Goal: Information Seeking & Learning: Compare options

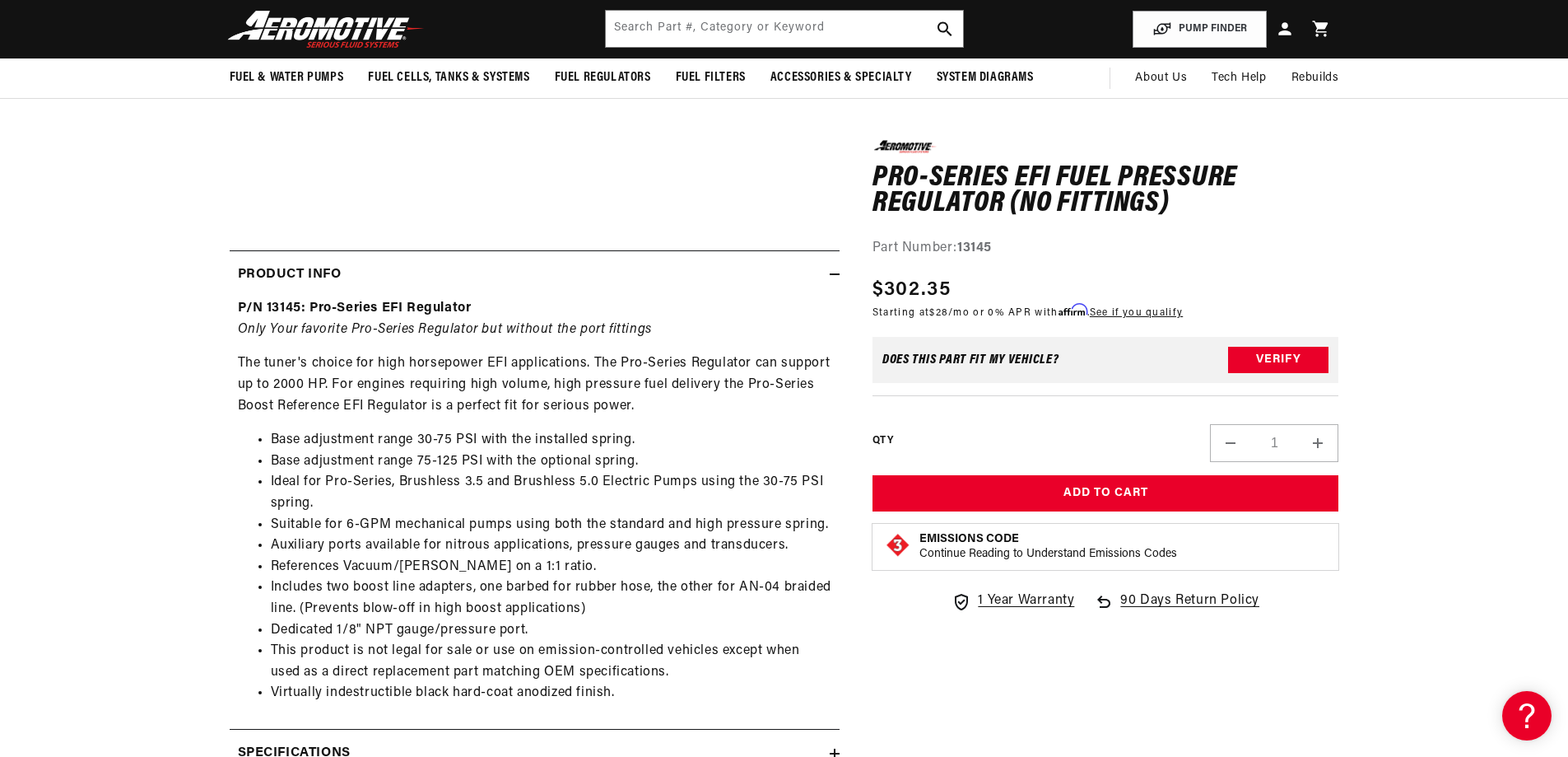
scroll to position [165, 0]
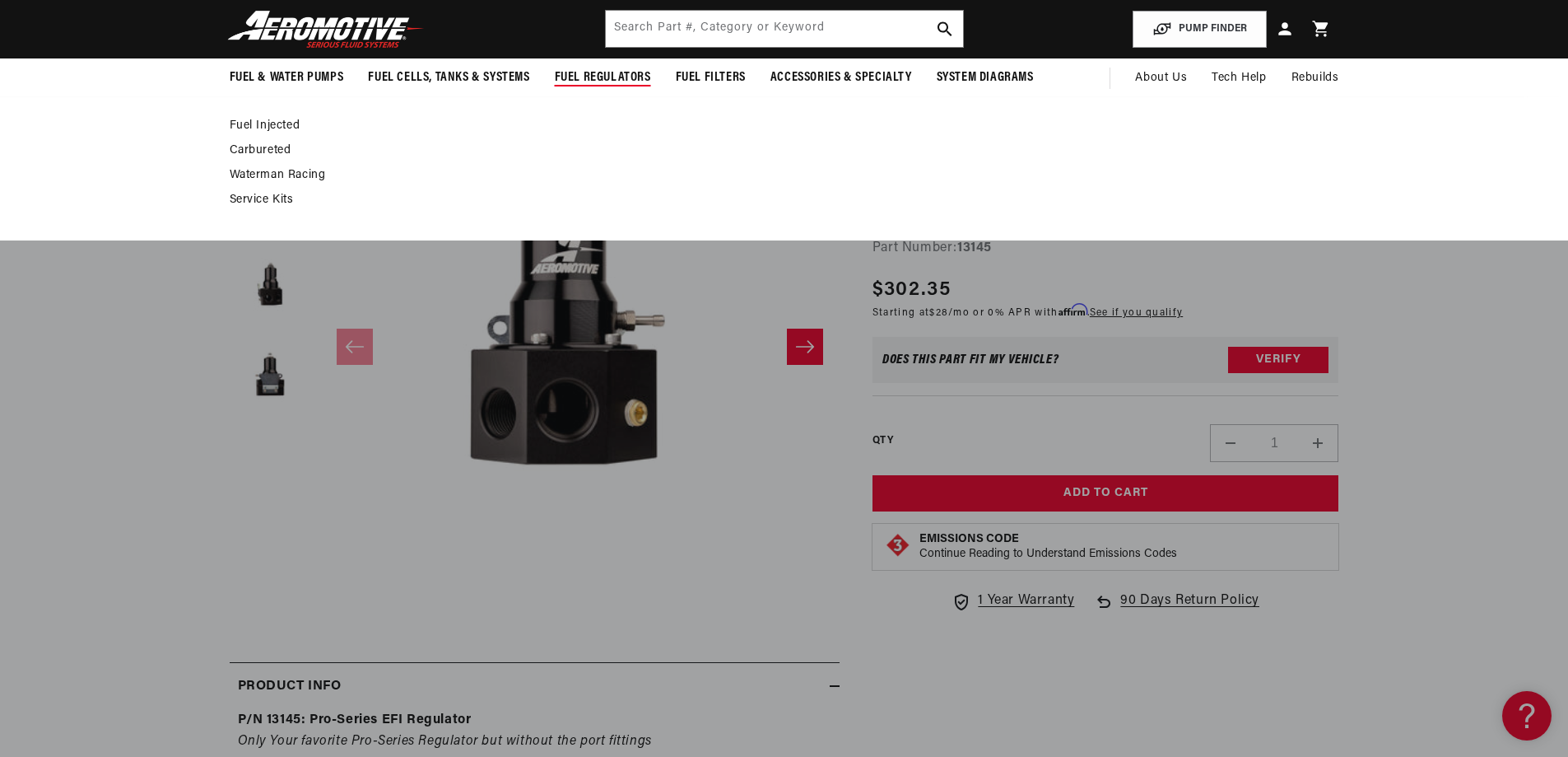
click at [265, 147] on link "Carbureted" at bounding box center [776, 151] width 1093 height 15
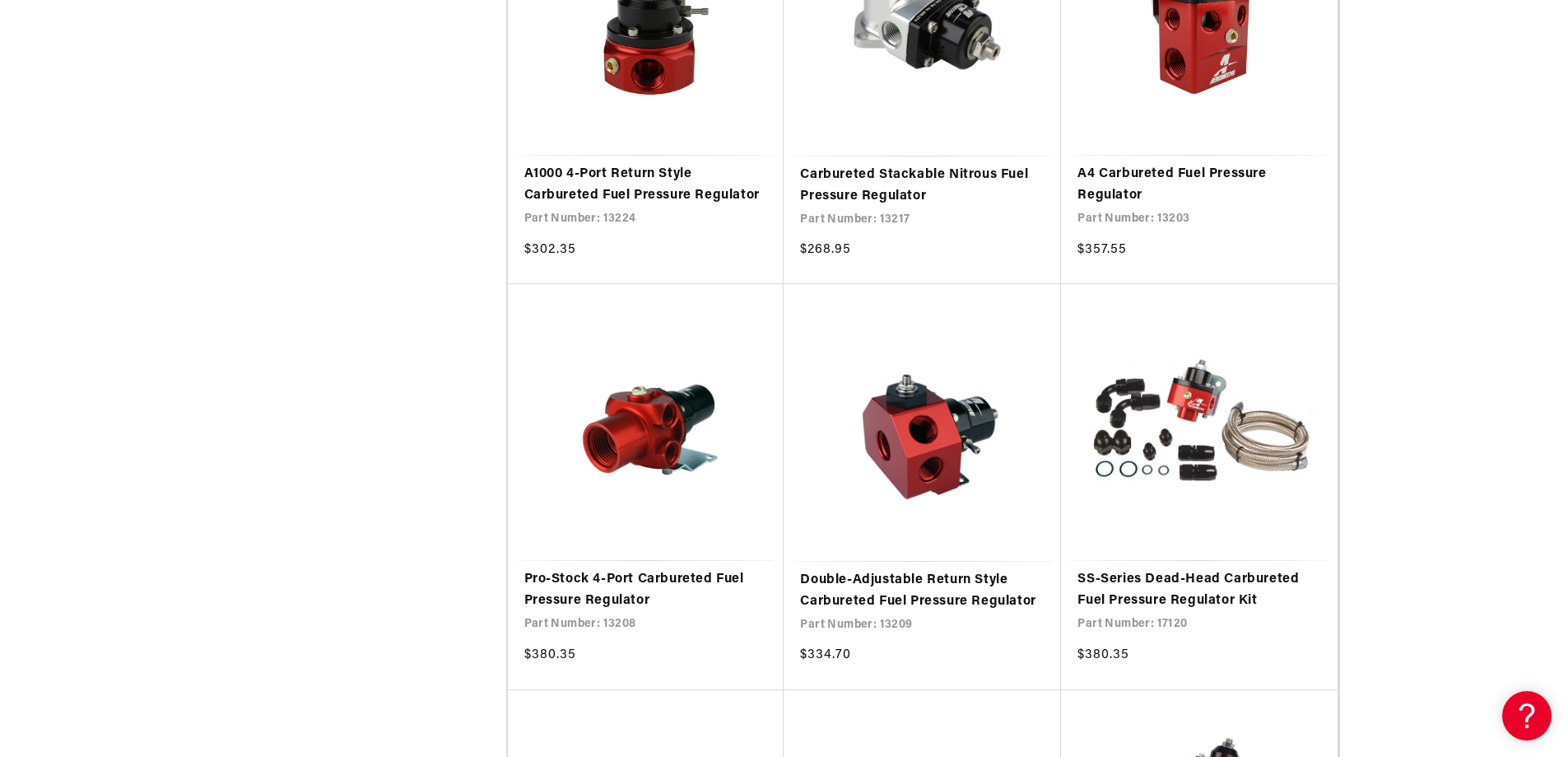
scroll to position [1811, 0]
click at [615, 568] on link "Pro-Stock 4-Port Carbureted Fuel Pressure Regulator" at bounding box center [646, 589] width 243 height 42
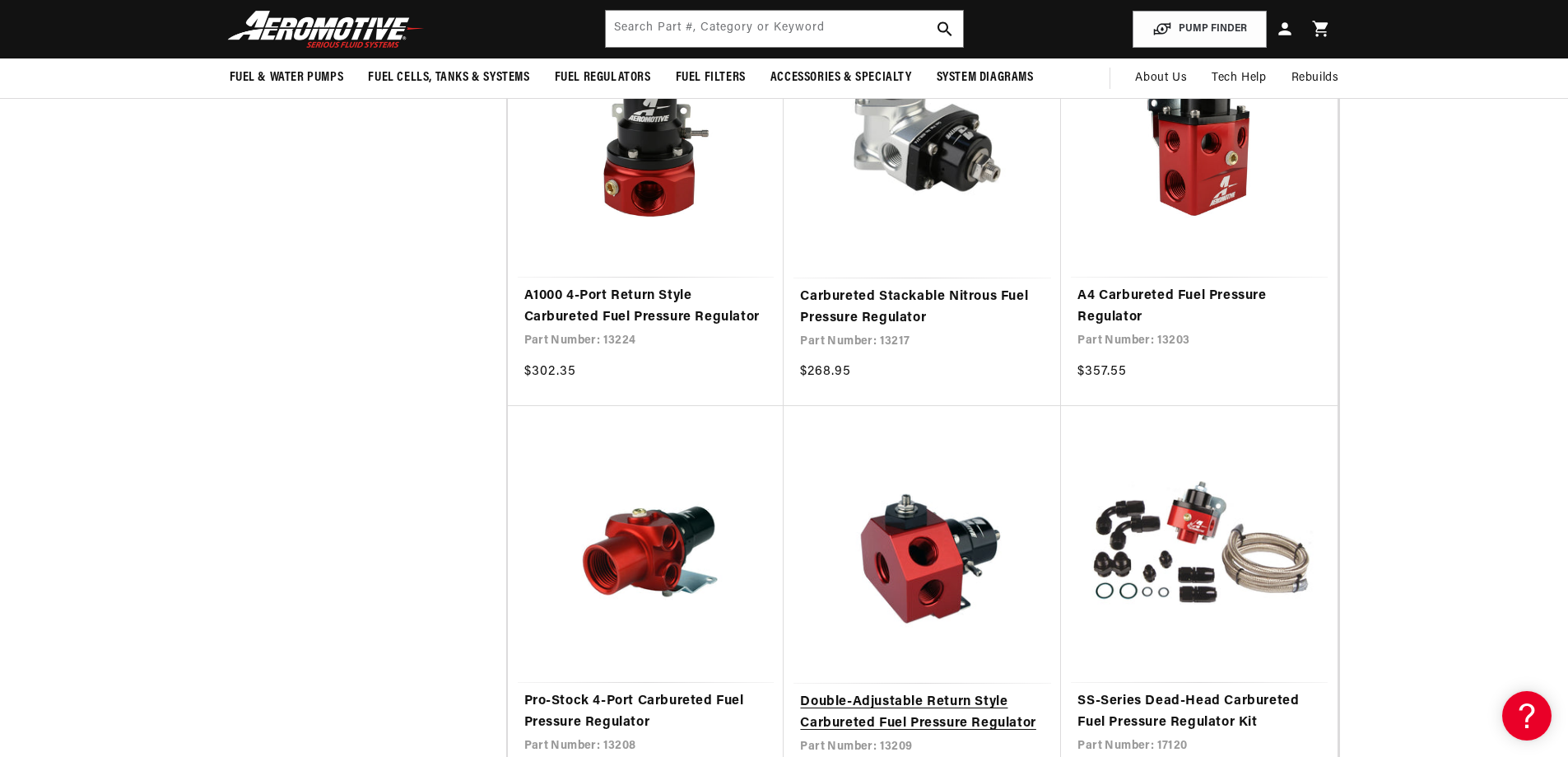
scroll to position [1647, 0]
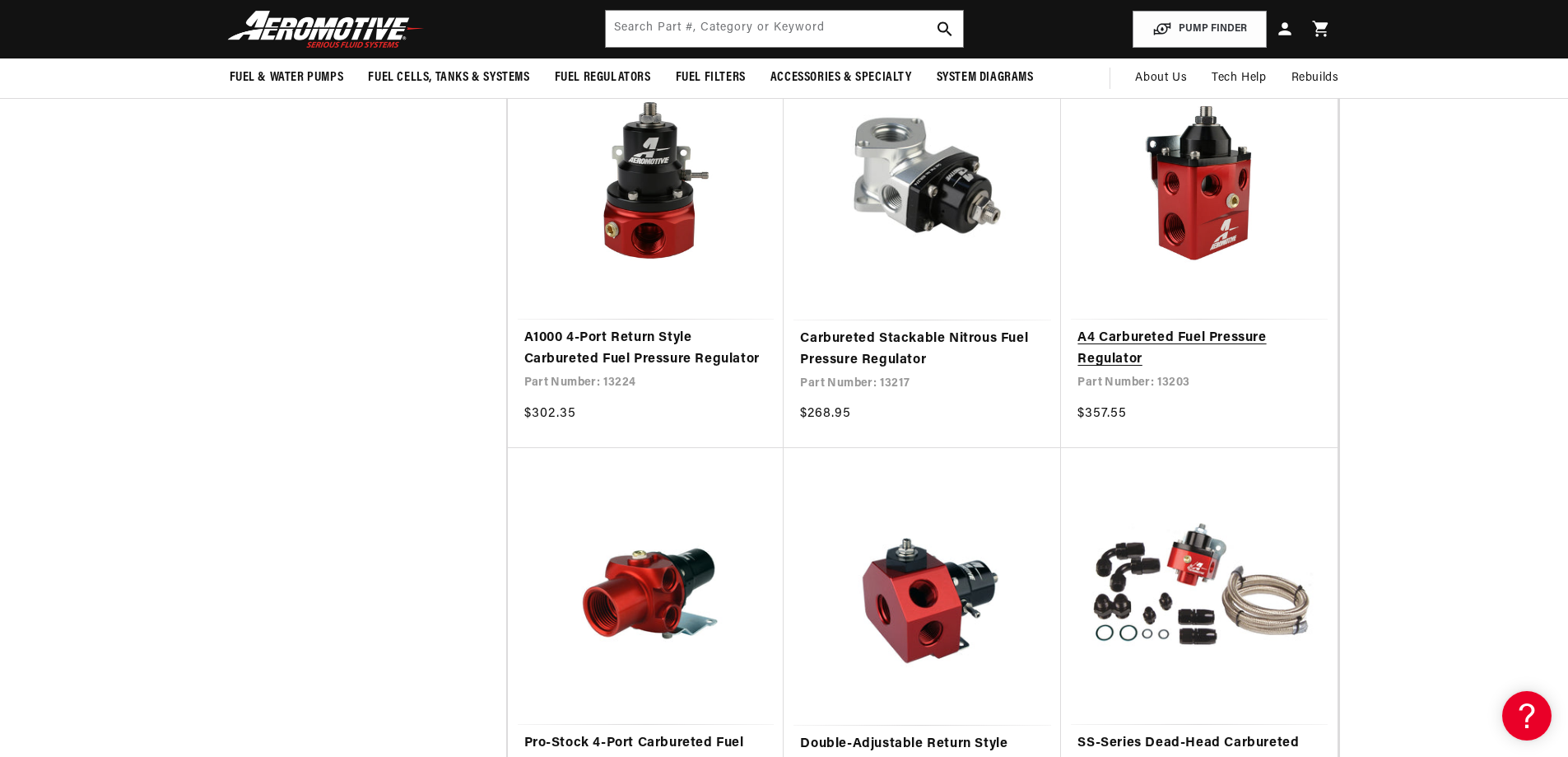
click at [1180, 328] on link "A4 Carbureted Fuel Pressure Regulator" at bounding box center [1199, 349] width 243 height 42
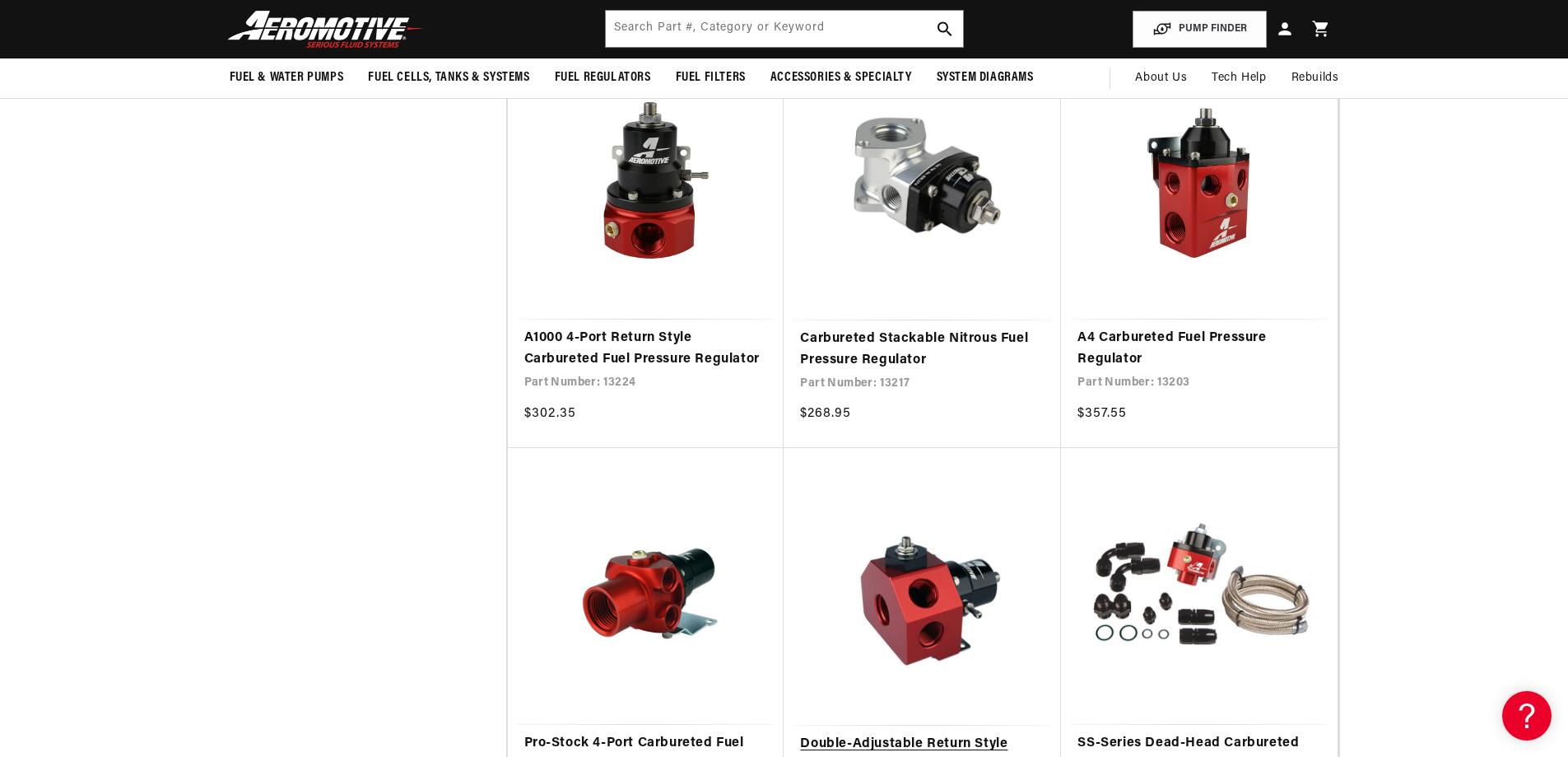
click at [928, 733] on link "Double-Adjustable Return Style Carbureted Fuel Pressure Regulator" at bounding box center [922, 754] width 244 height 42
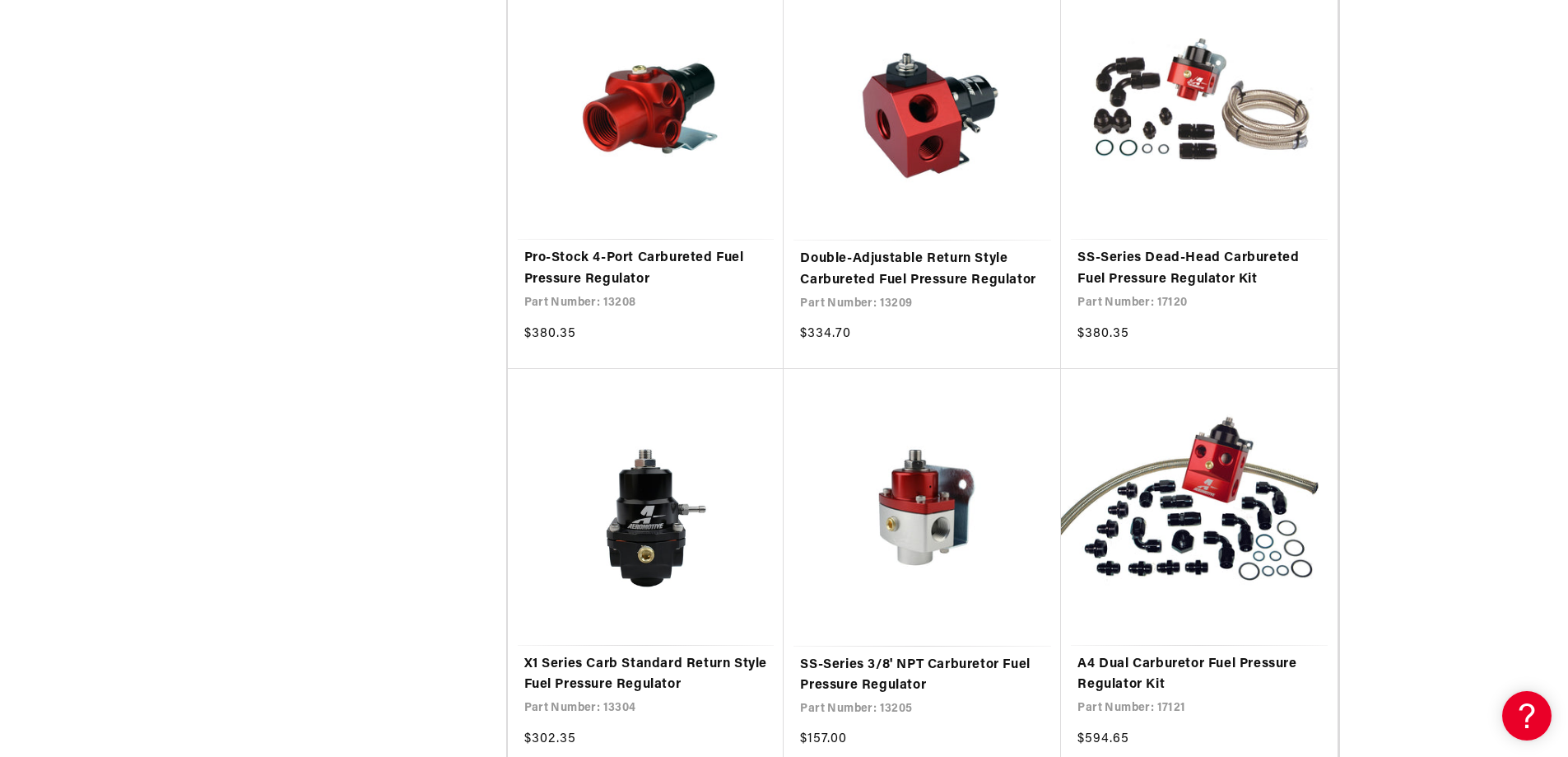
scroll to position [2140, 0]
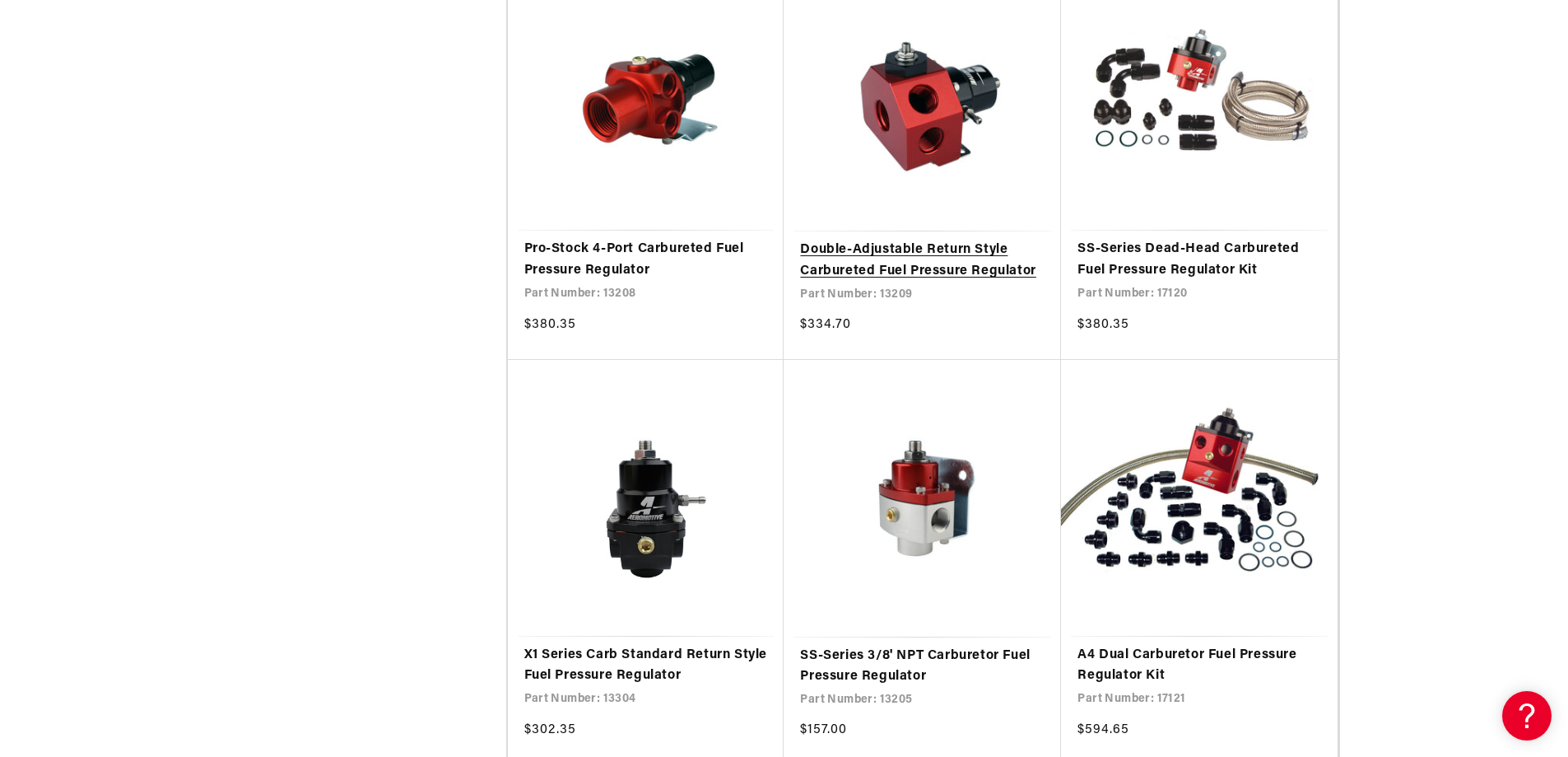
click at [896, 240] on link "Double-Adjustable Return Style Carbureted Fuel Pressure Regulator" at bounding box center [922, 261] width 244 height 42
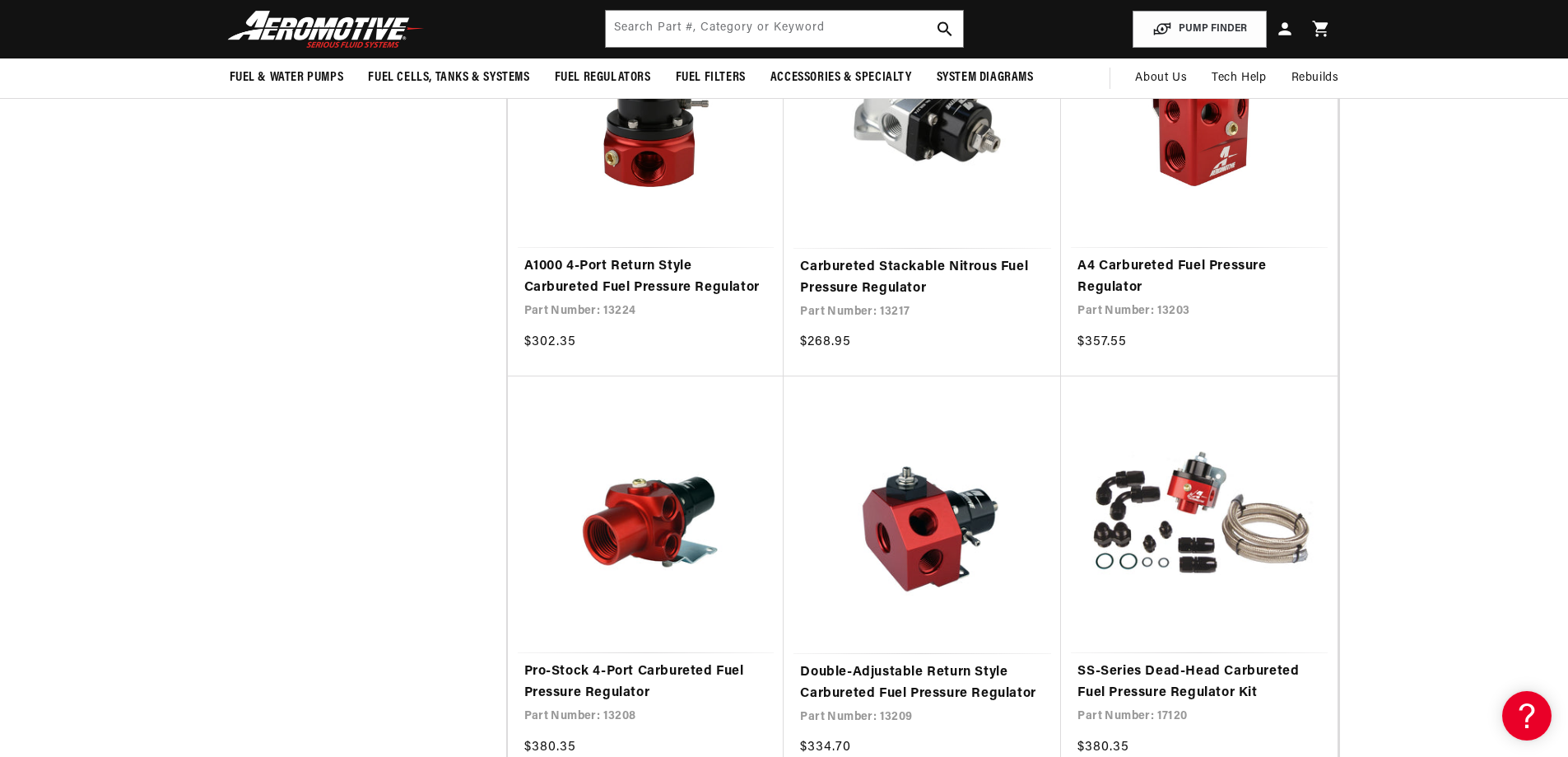
scroll to position [1647, 0]
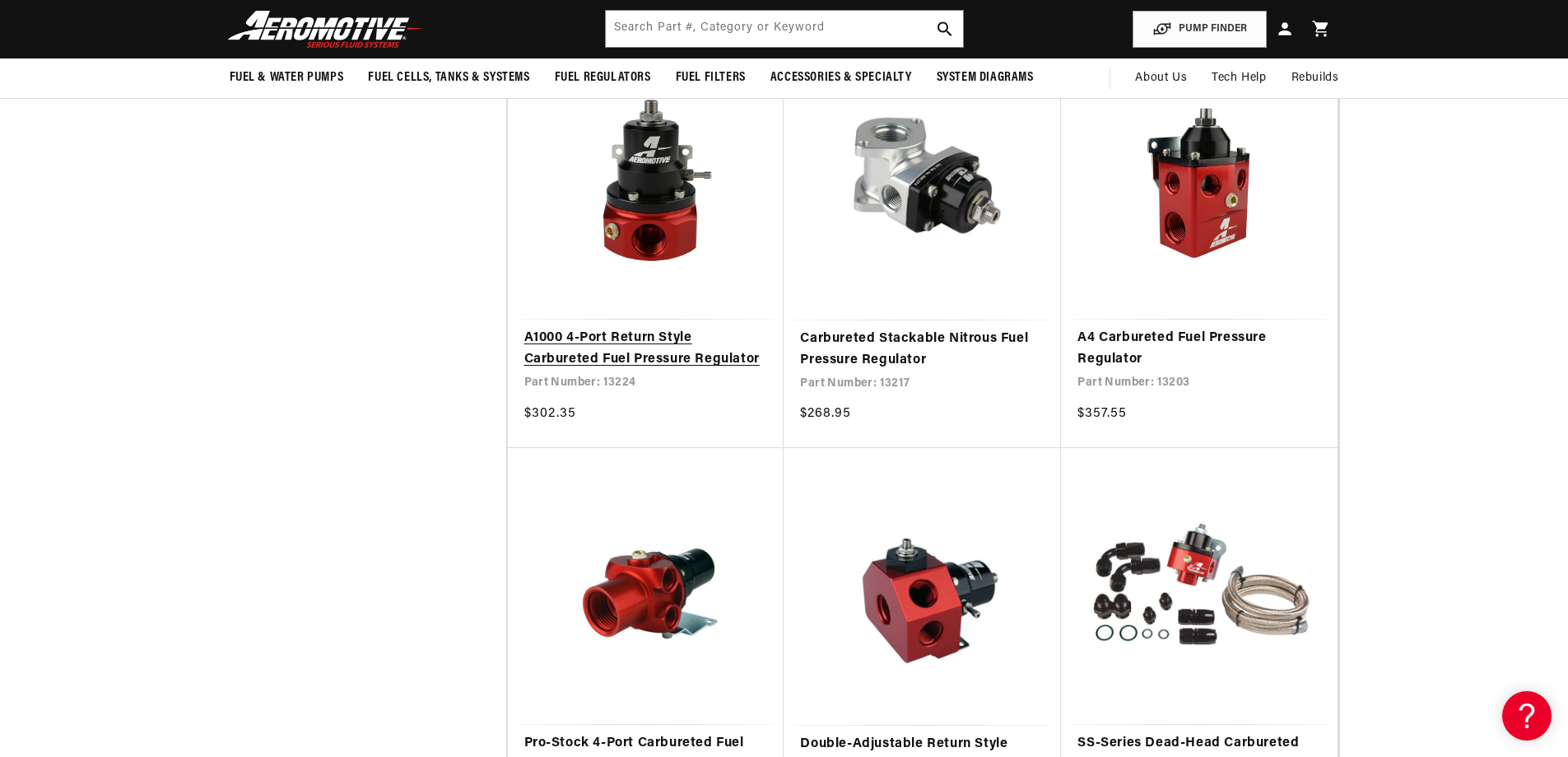
click at [648, 328] on link "A1000 4-Port Return Style Carbureted Fuel Pressure Regulator" at bounding box center [646, 349] width 243 height 42
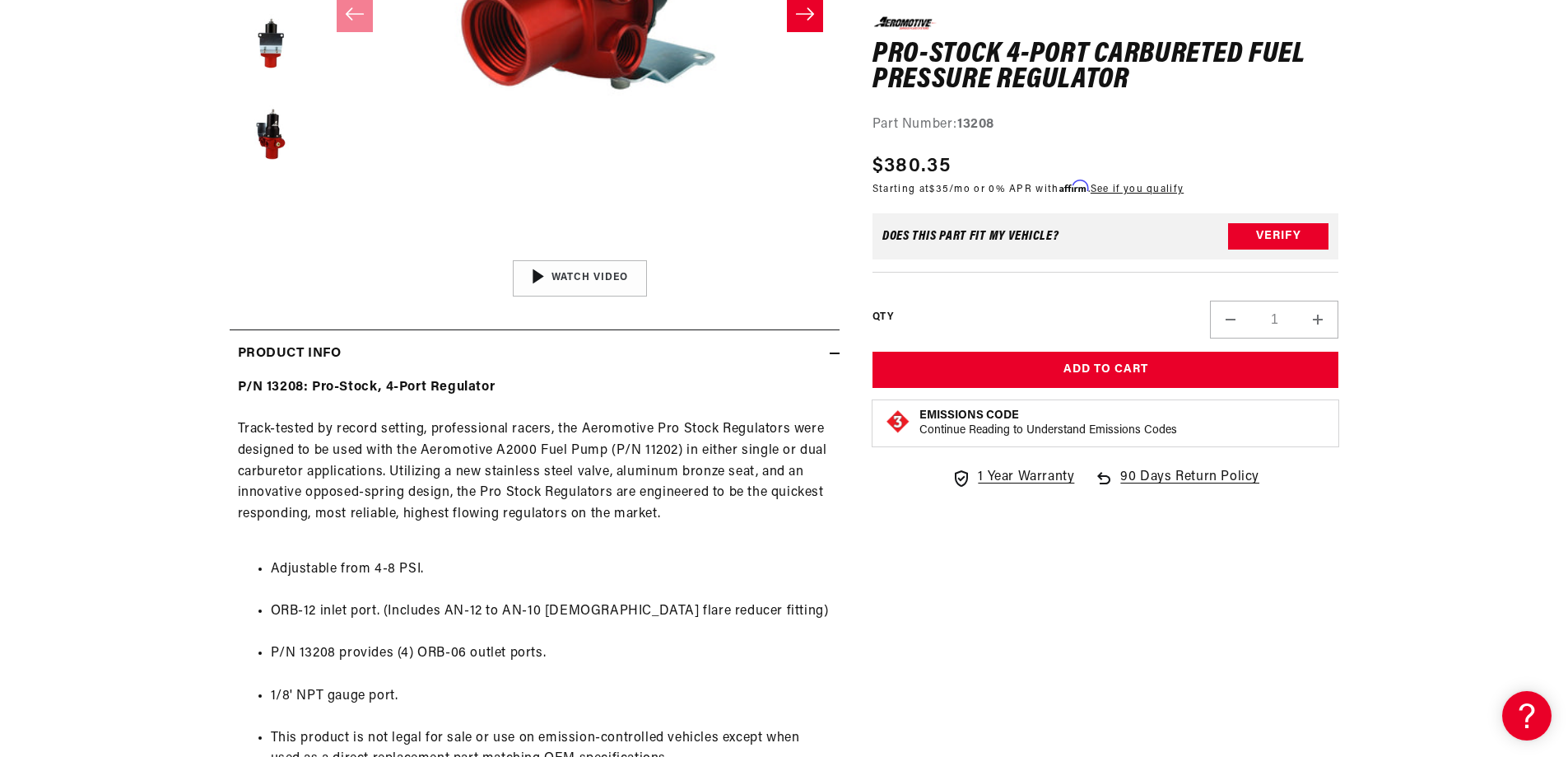
scroll to position [824, 0]
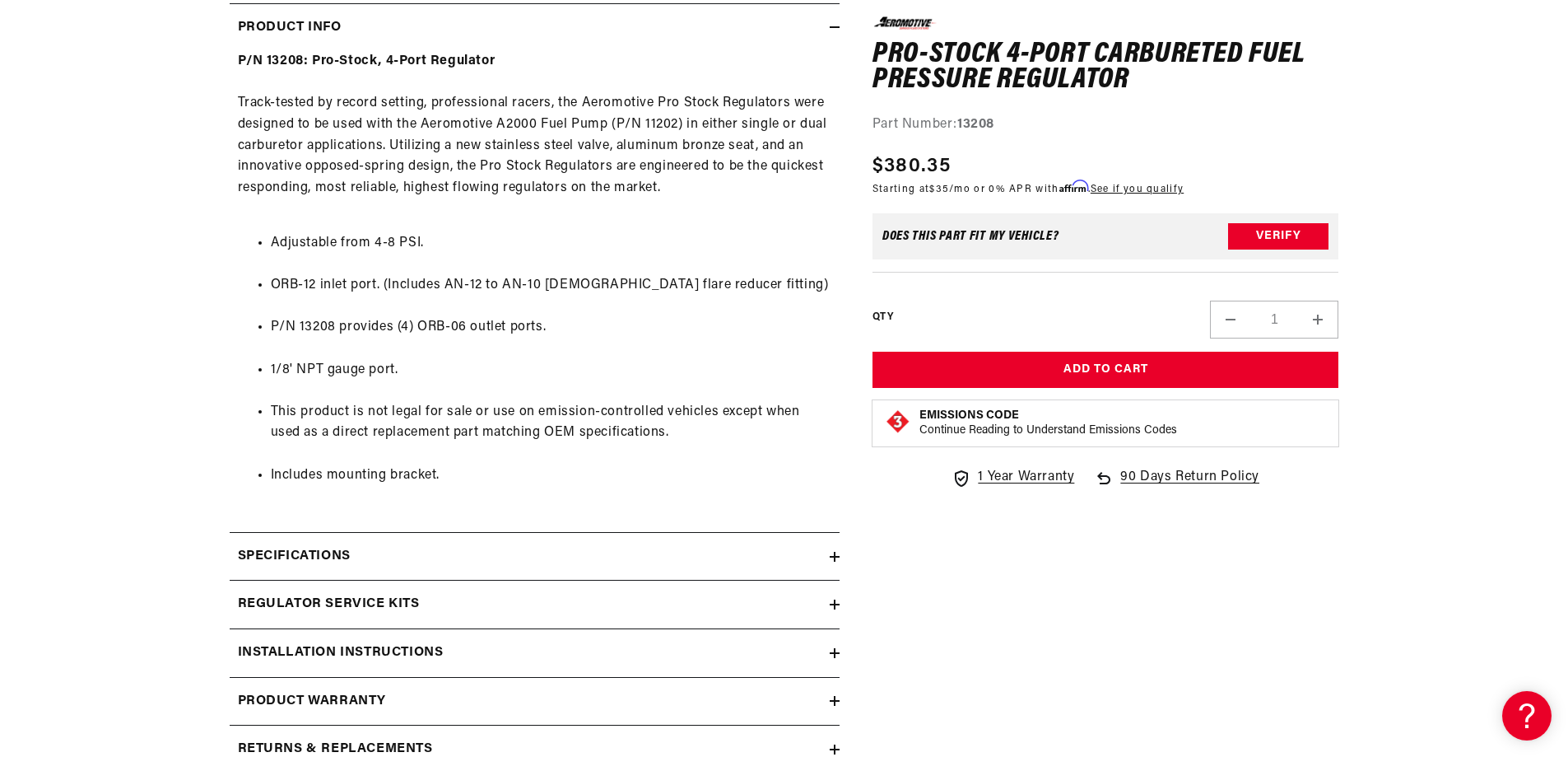
click at [833, 557] on icon at bounding box center [835, 557] width 10 height 0
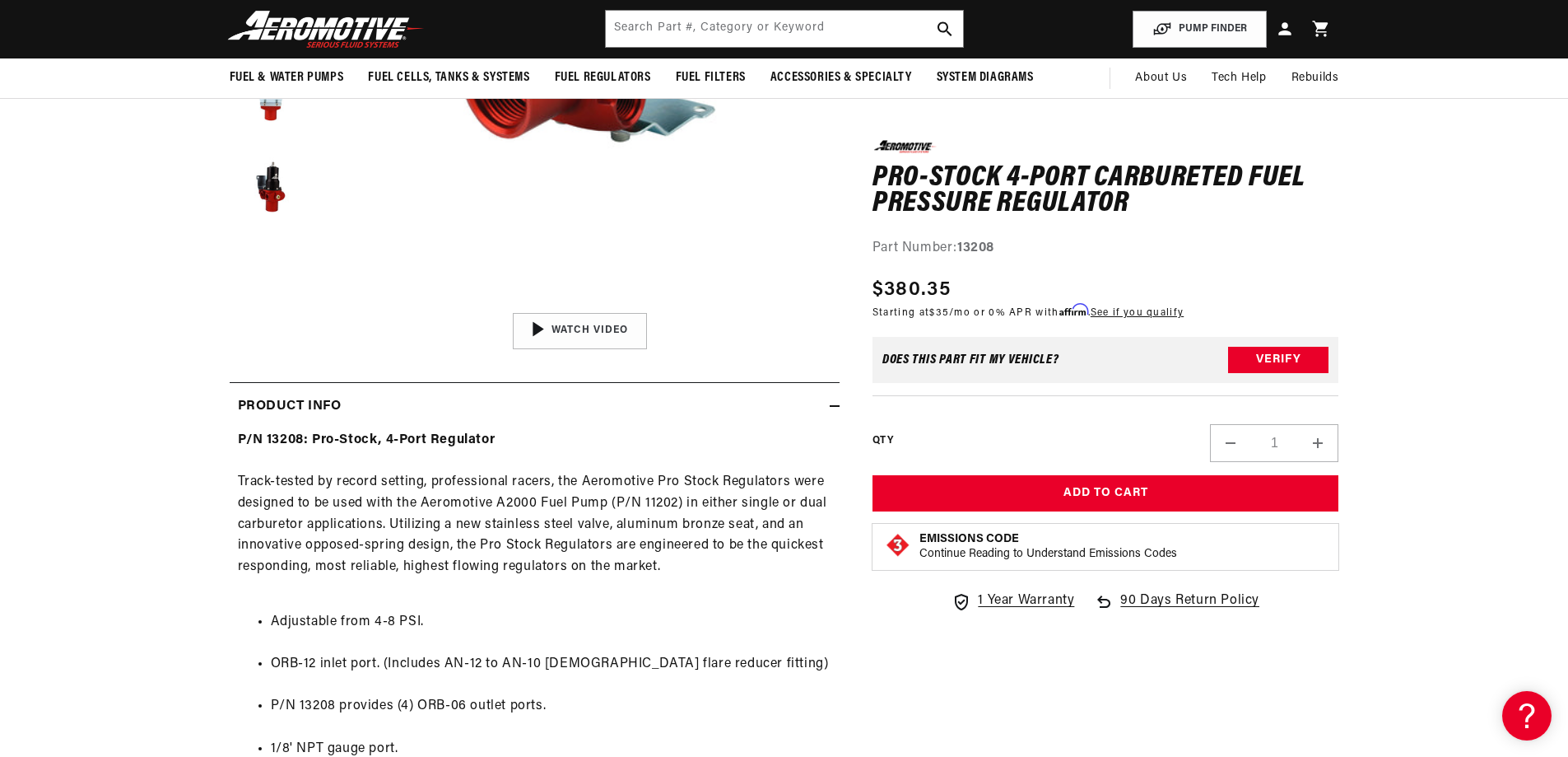
scroll to position [412, 0]
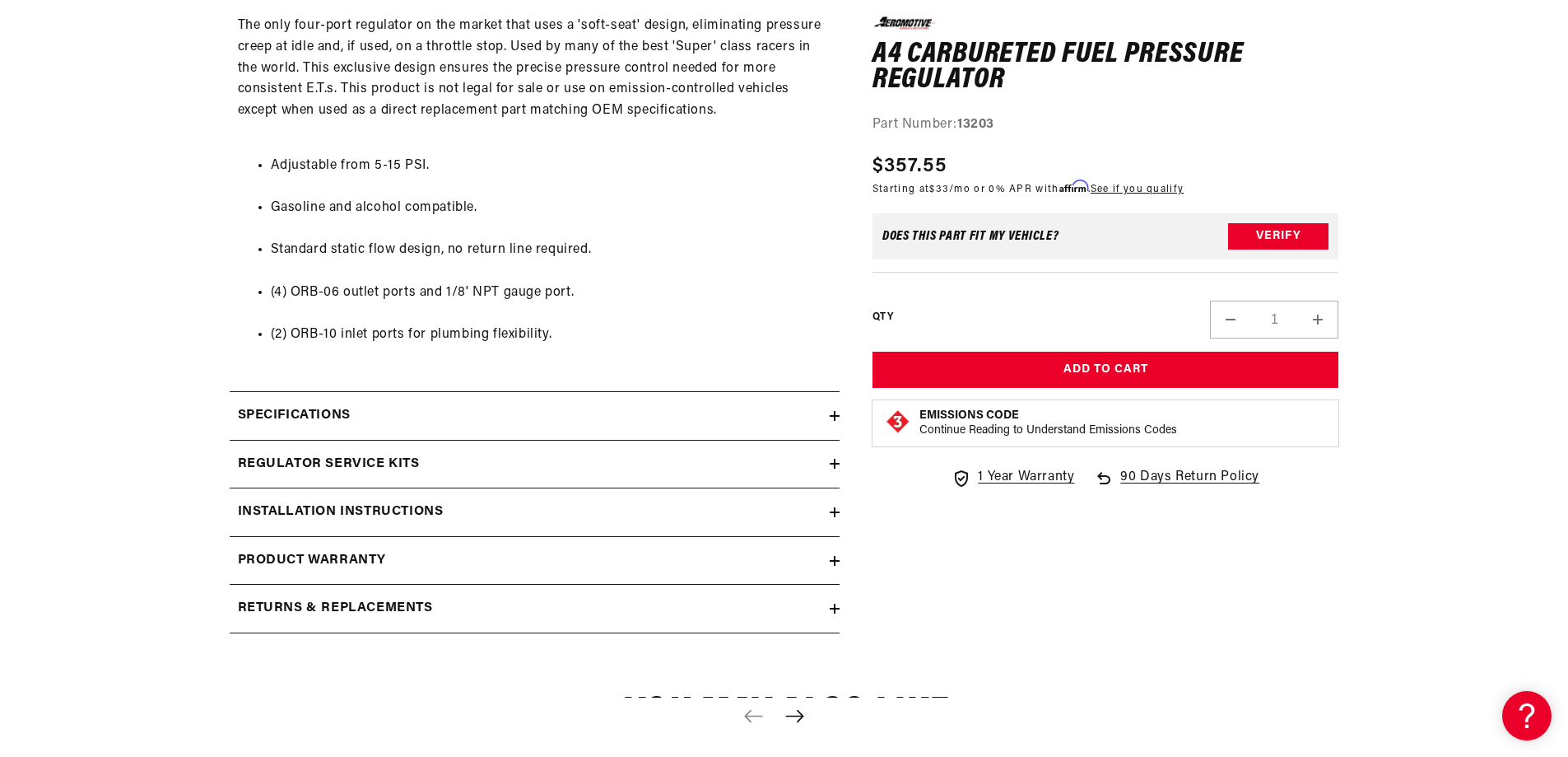
scroll to position [906, 0]
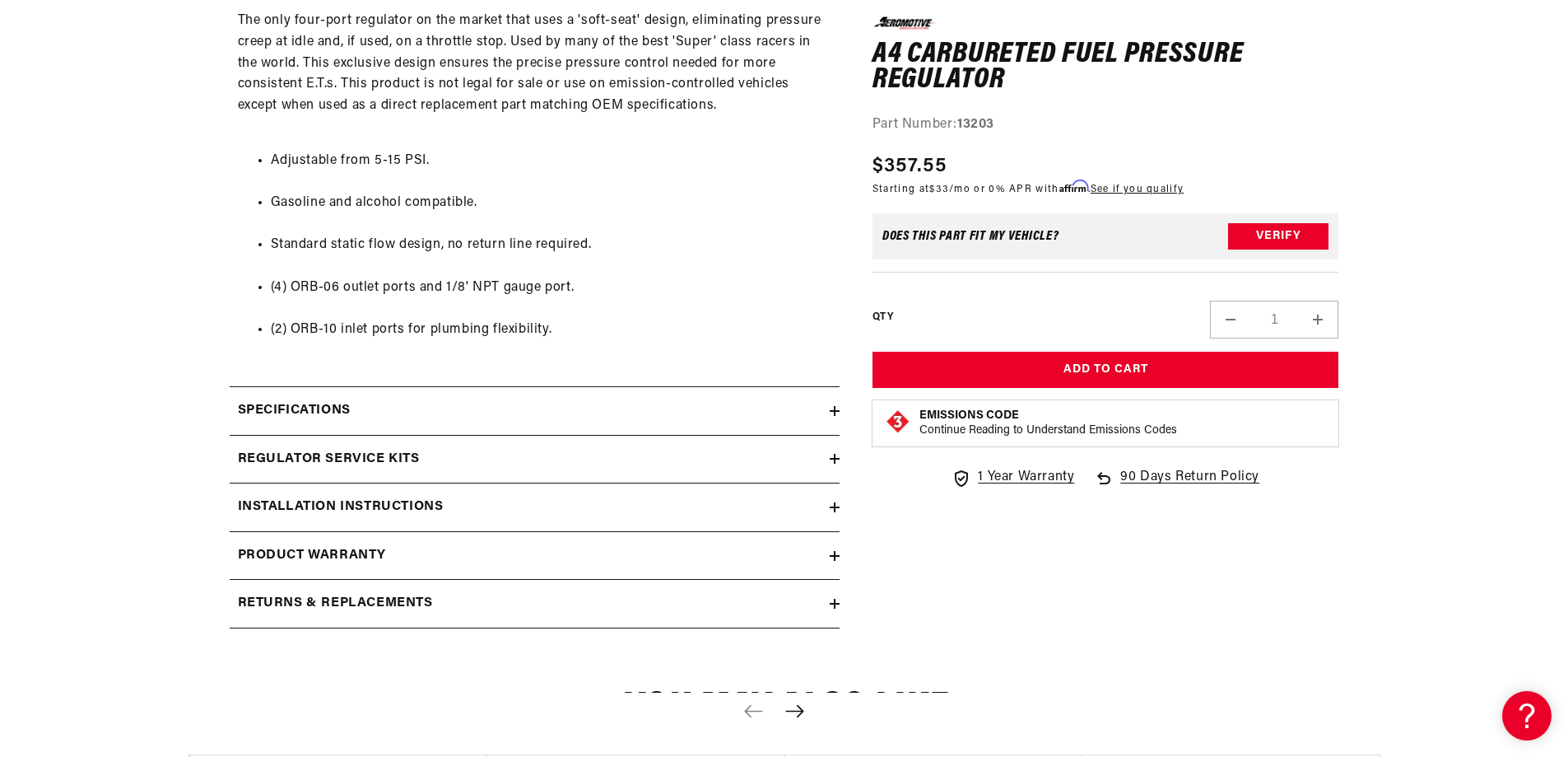
click at [832, 408] on icon at bounding box center [835, 411] width 10 height 10
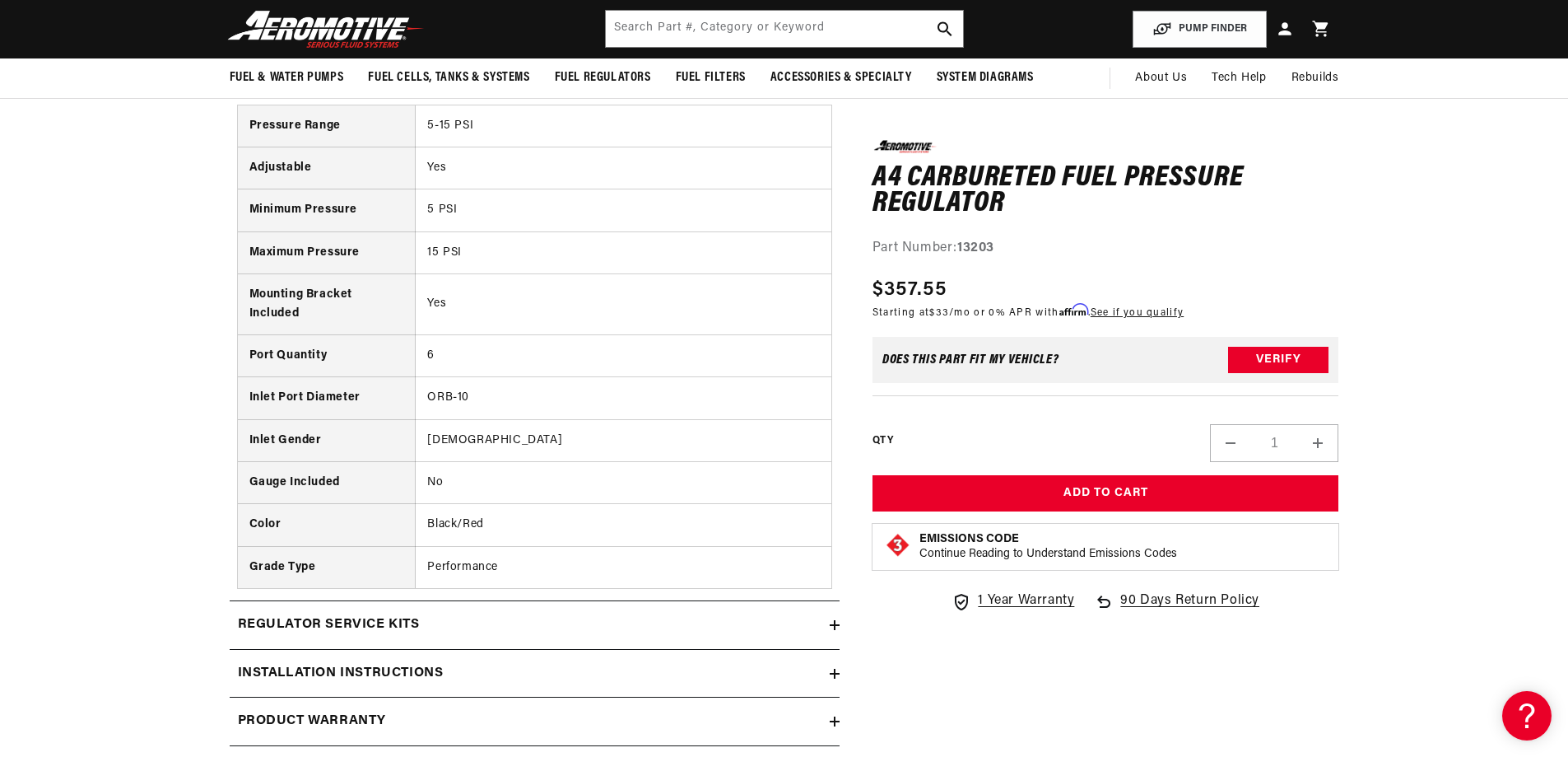
scroll to position [824, 0]
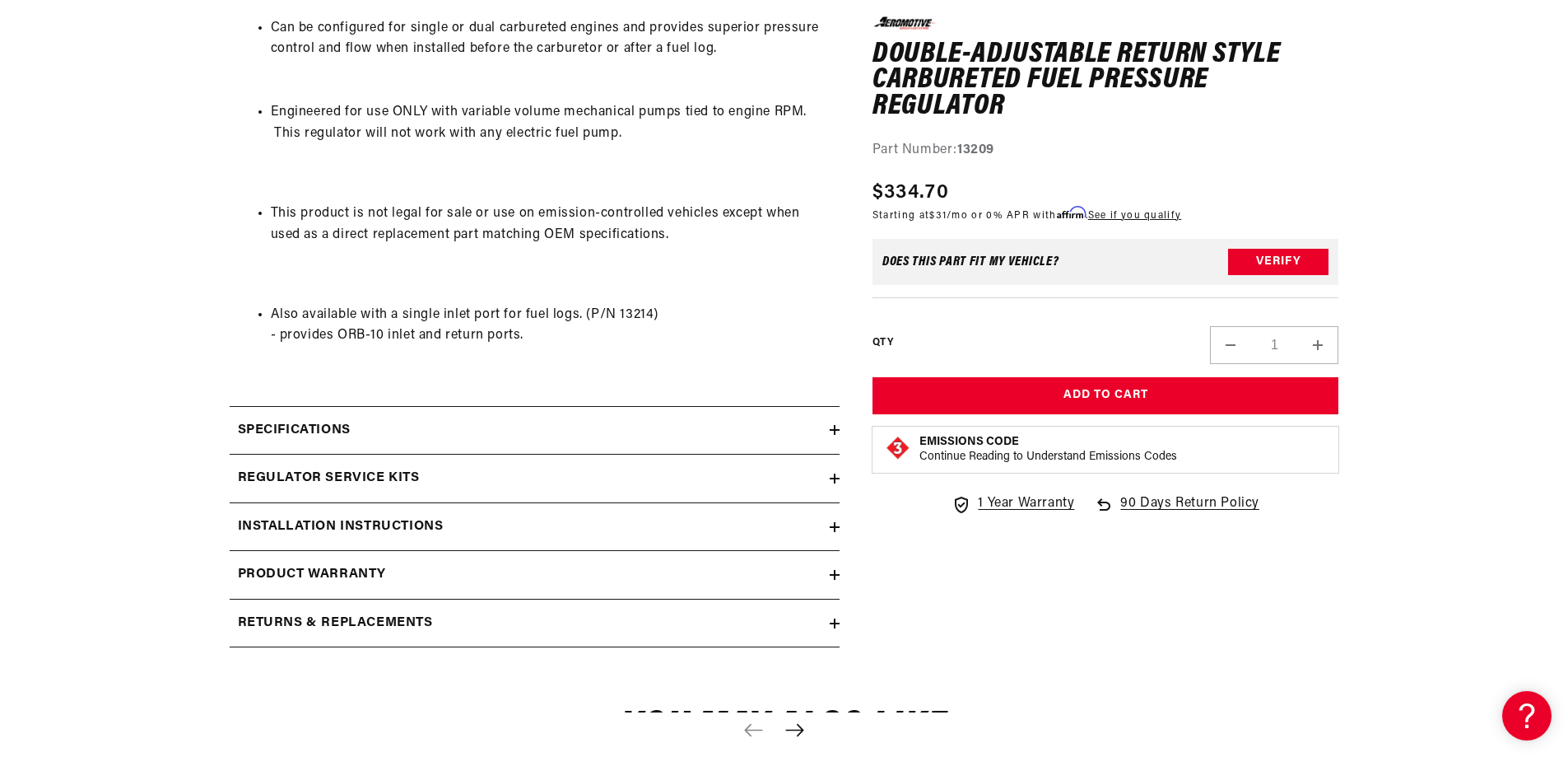
scroll to position [1235, 0]
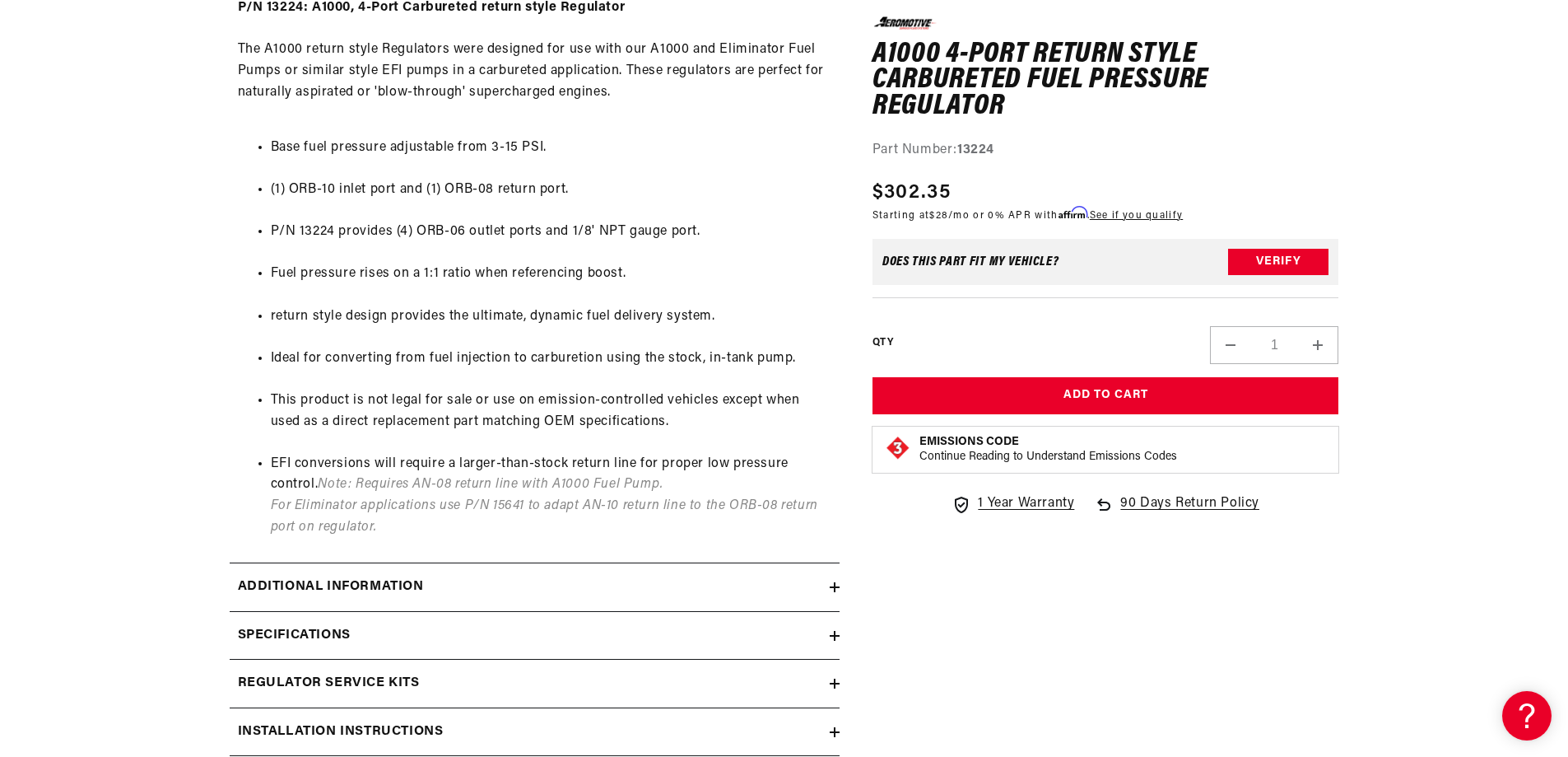
scroll to position [906, 0]
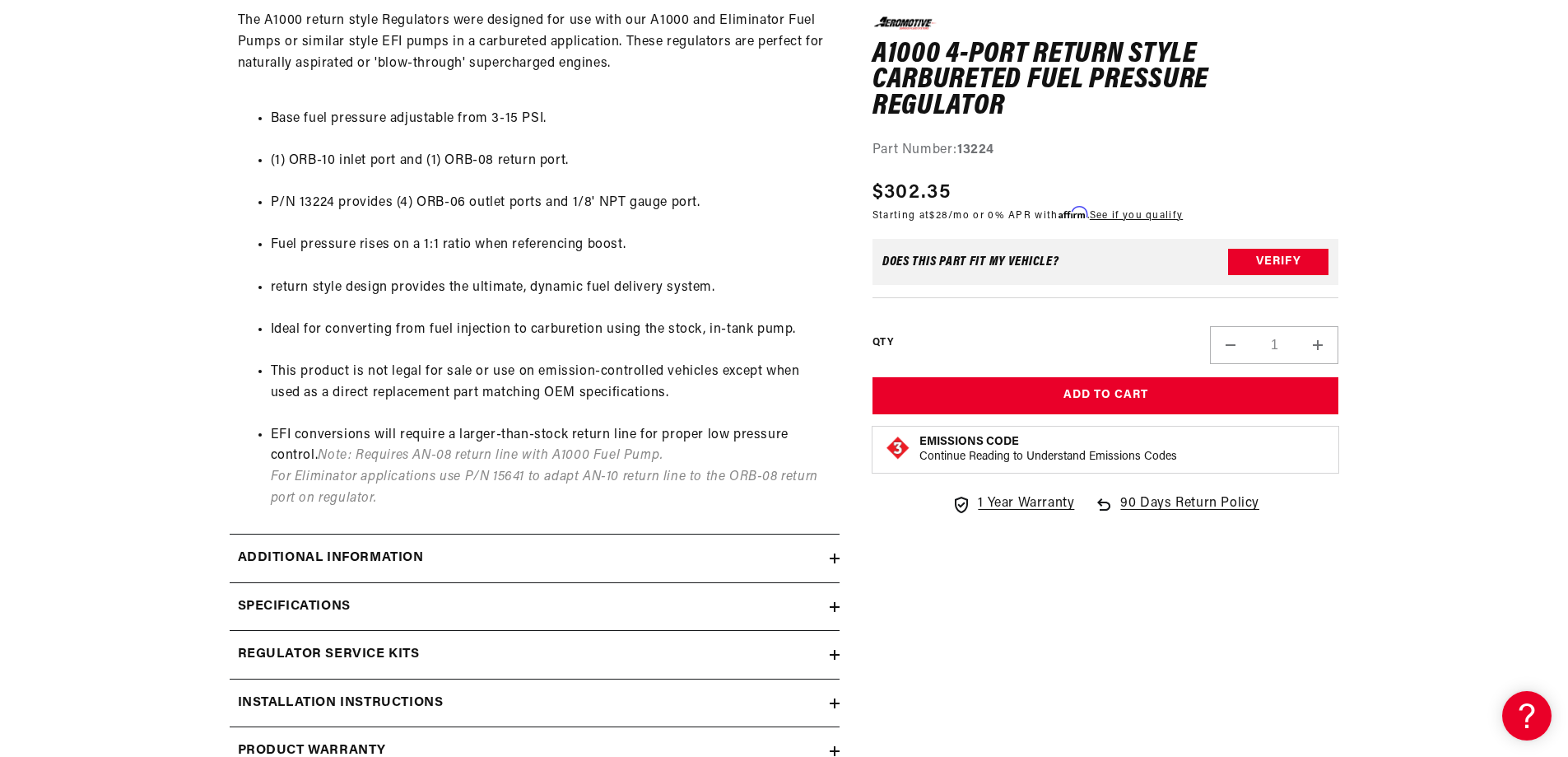
click at [832, 608] on icon at bounding box center [835, 607] width 10 height 10
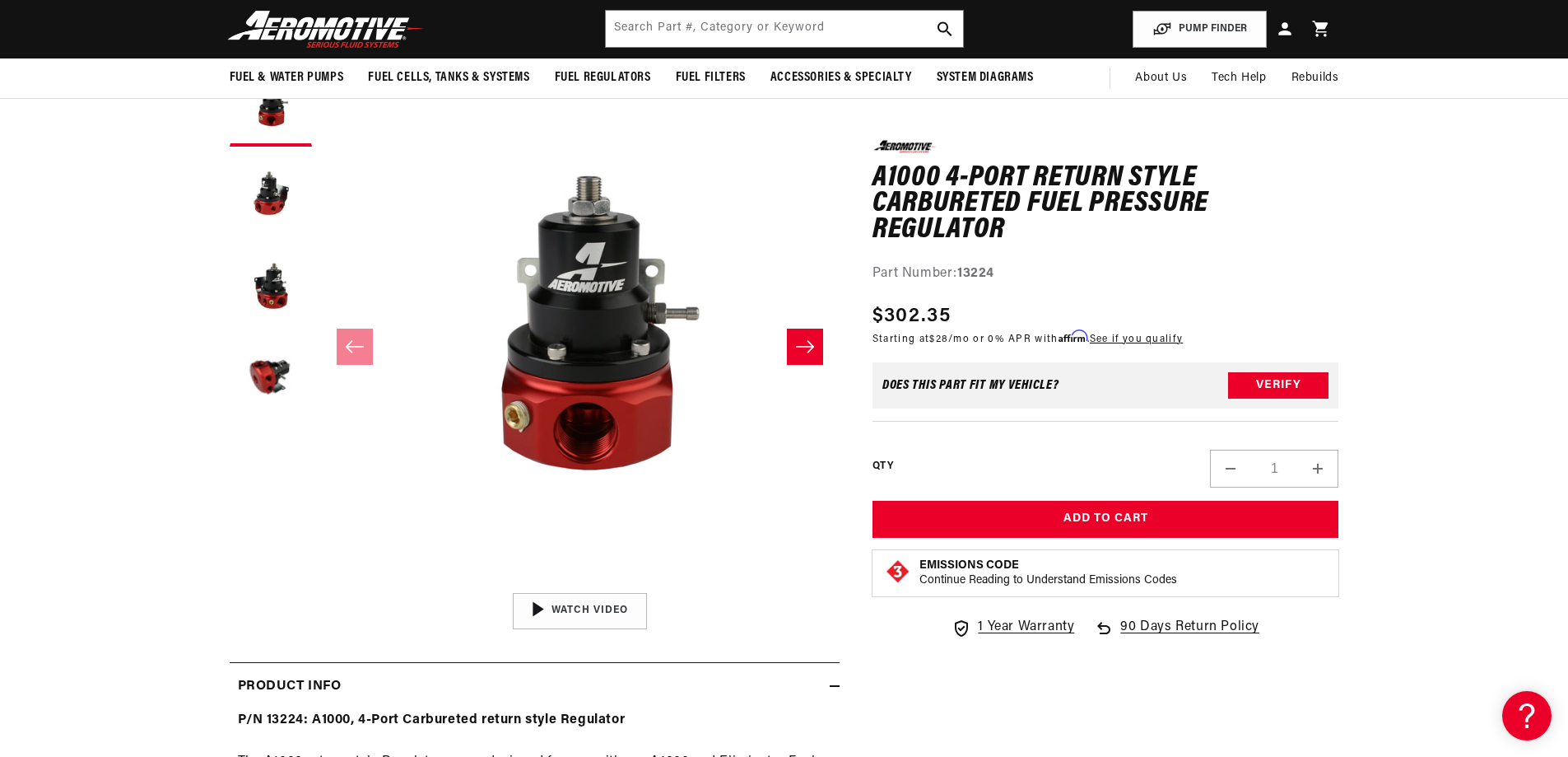
scroll to position [1, 0]
drag, startPoint x: 835, startPoint y: 685, endPoint x: 825, endPoint y: 677, distance: 12.8
click at [832, 683] on icon at bounding box center [835, 686] width 10 height 10
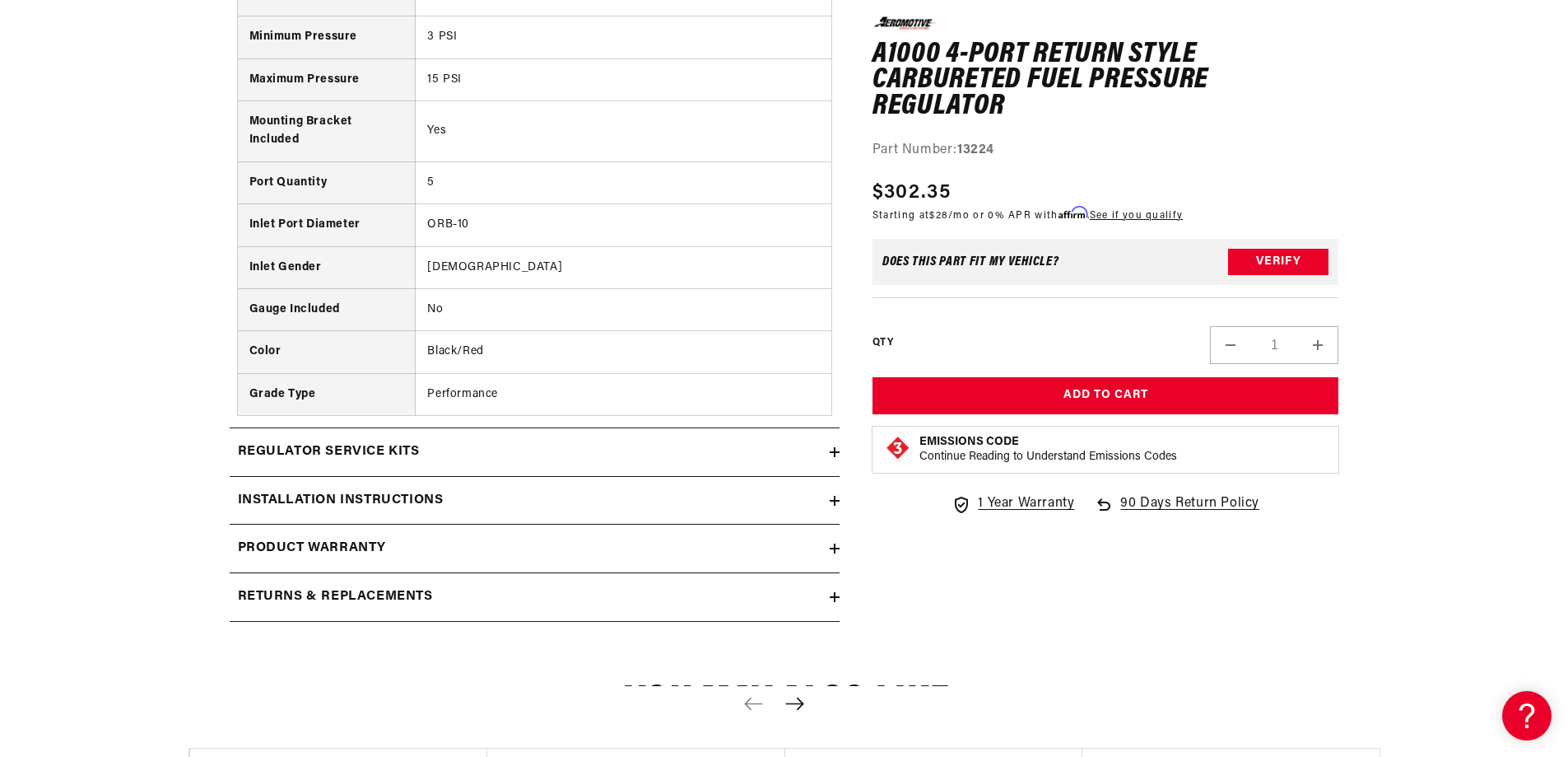
scroll to position [1070, 0]
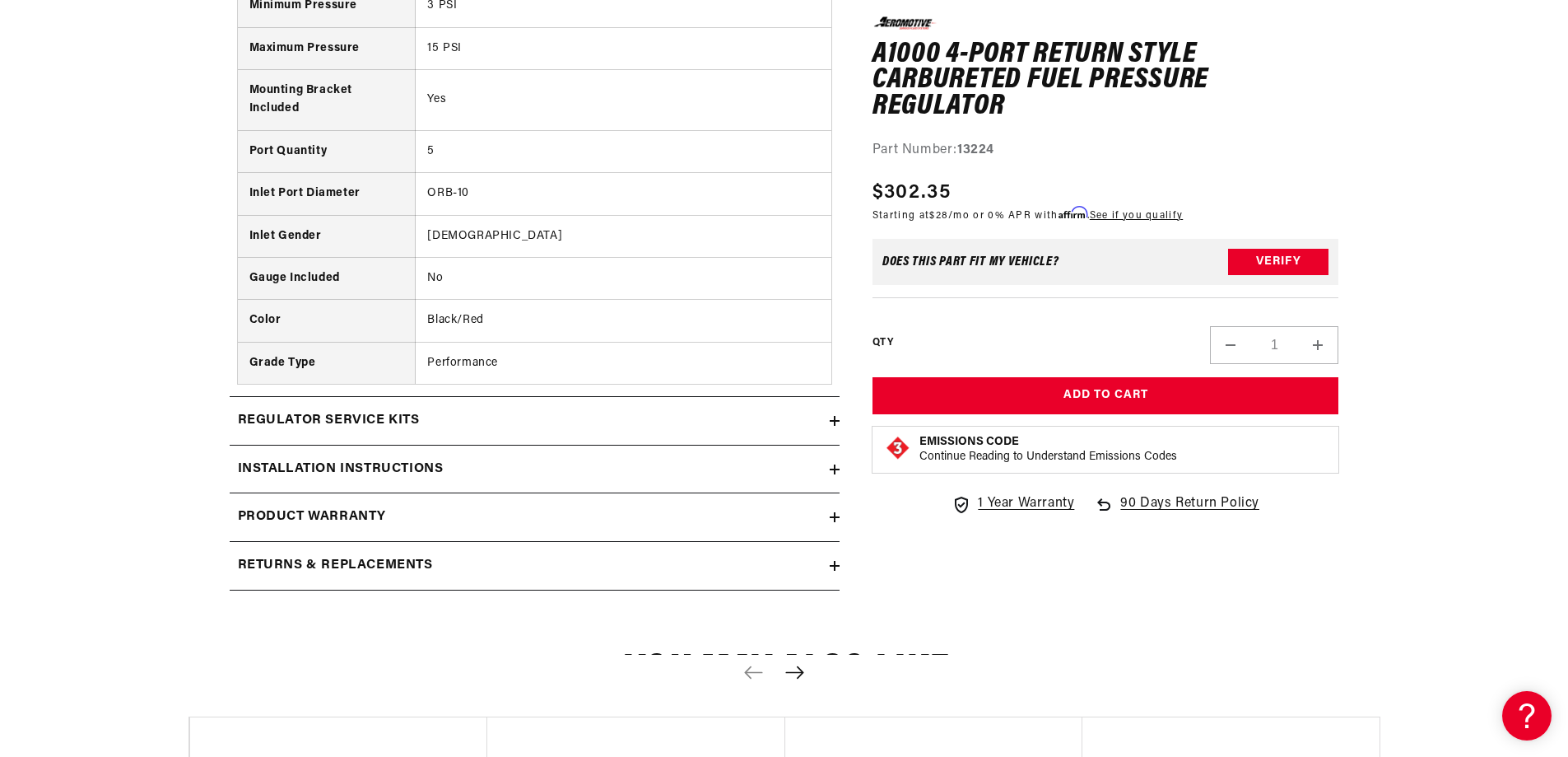
click at [832, 466] on icon at bounding box center [835, 470] width 10 height 10
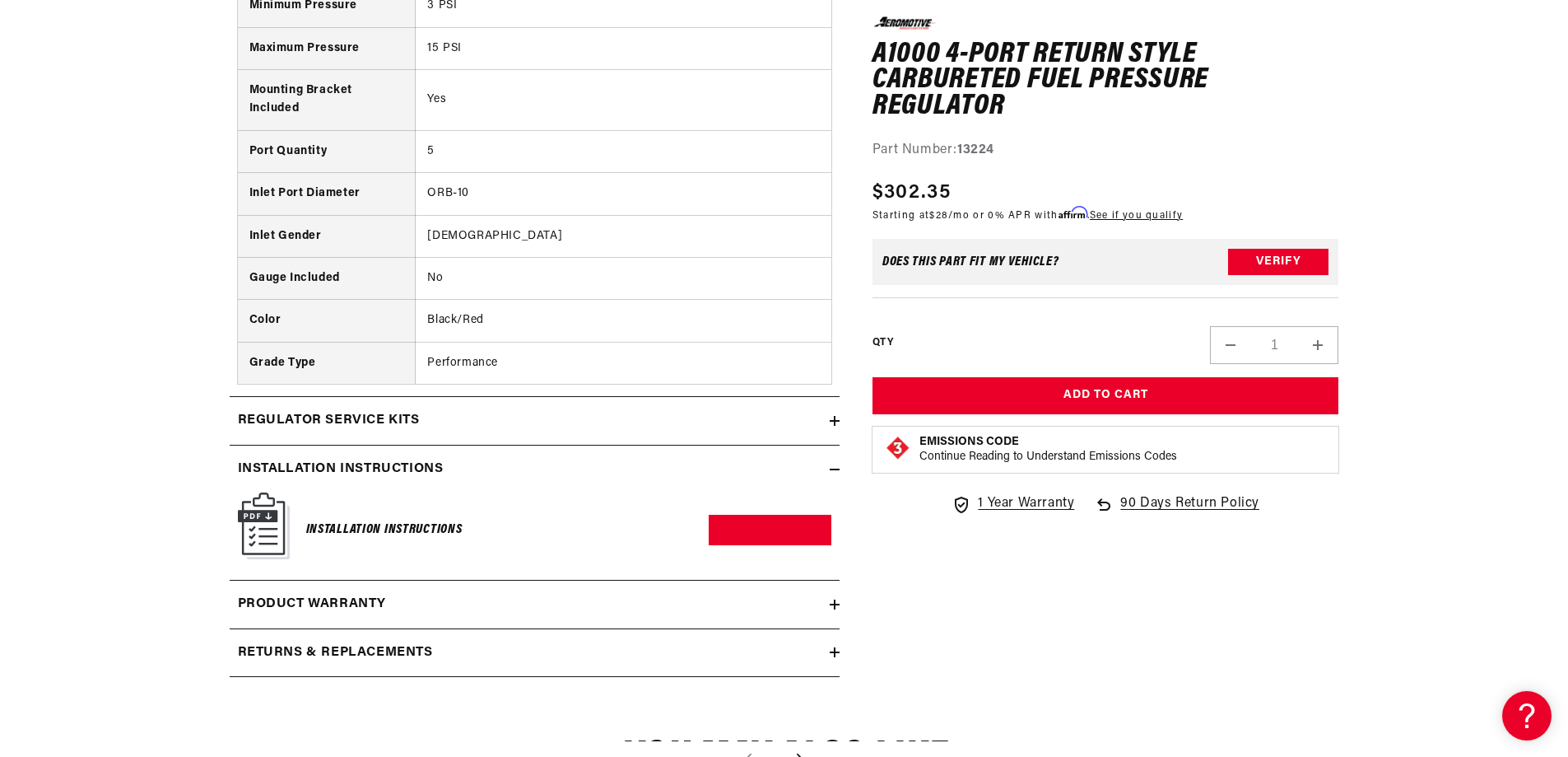
click at [256, 523] on img at bounding box center [264, 525] width 52 height 67
click at [747, 526] on link "Download PDF" at bounding box center [770, 530] width 123 height 30
